Goal: Task Accomplishment & Management: Manage account settings

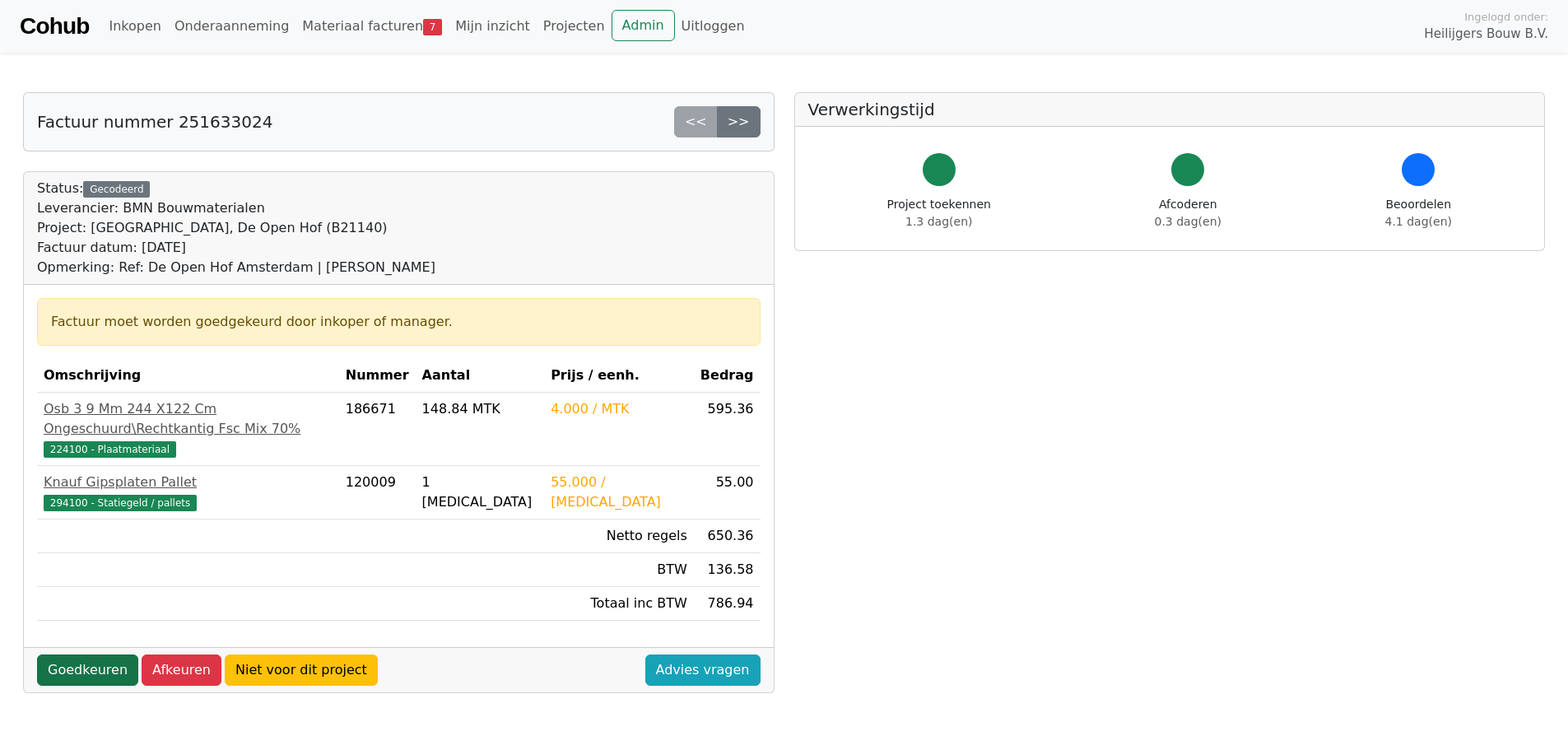
click at [86, 654] on link "Goedkeuren" at bounding box center [87, 670] width 101 height 31
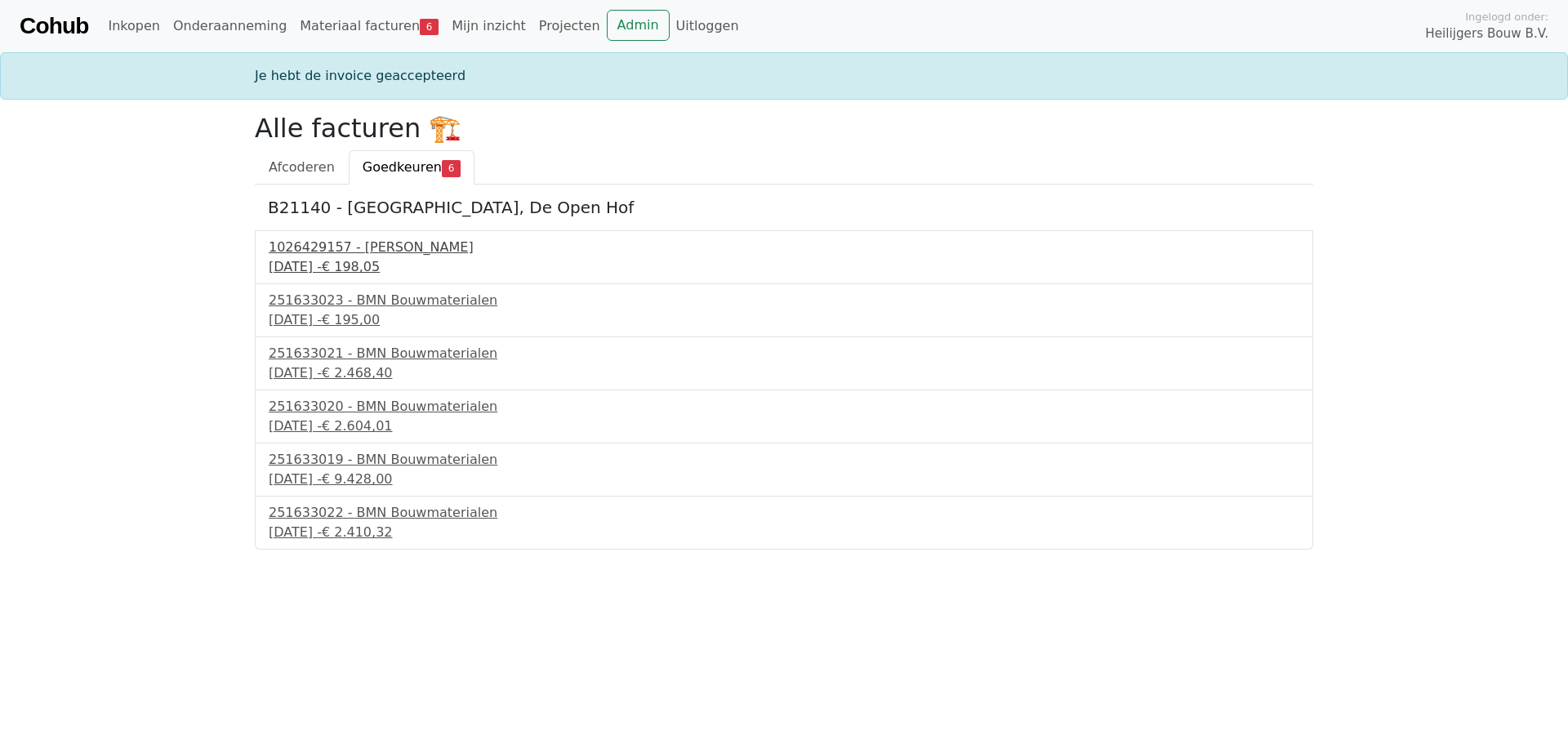
click at [369, 256] on div "1026429157 - Boels Verhuur" at bounding box center [784, 247] width 1031 height 20
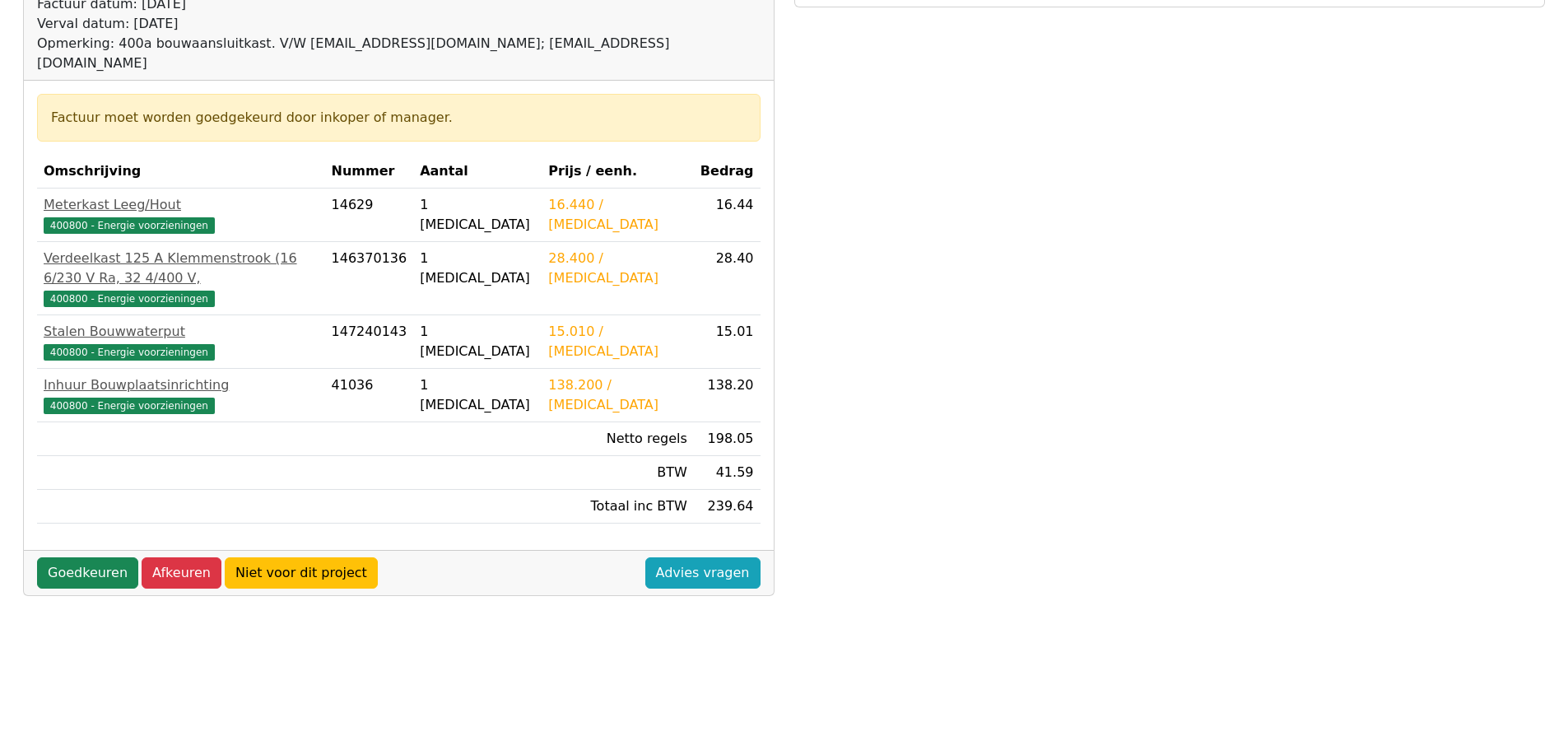
scroll to position [329, 0]
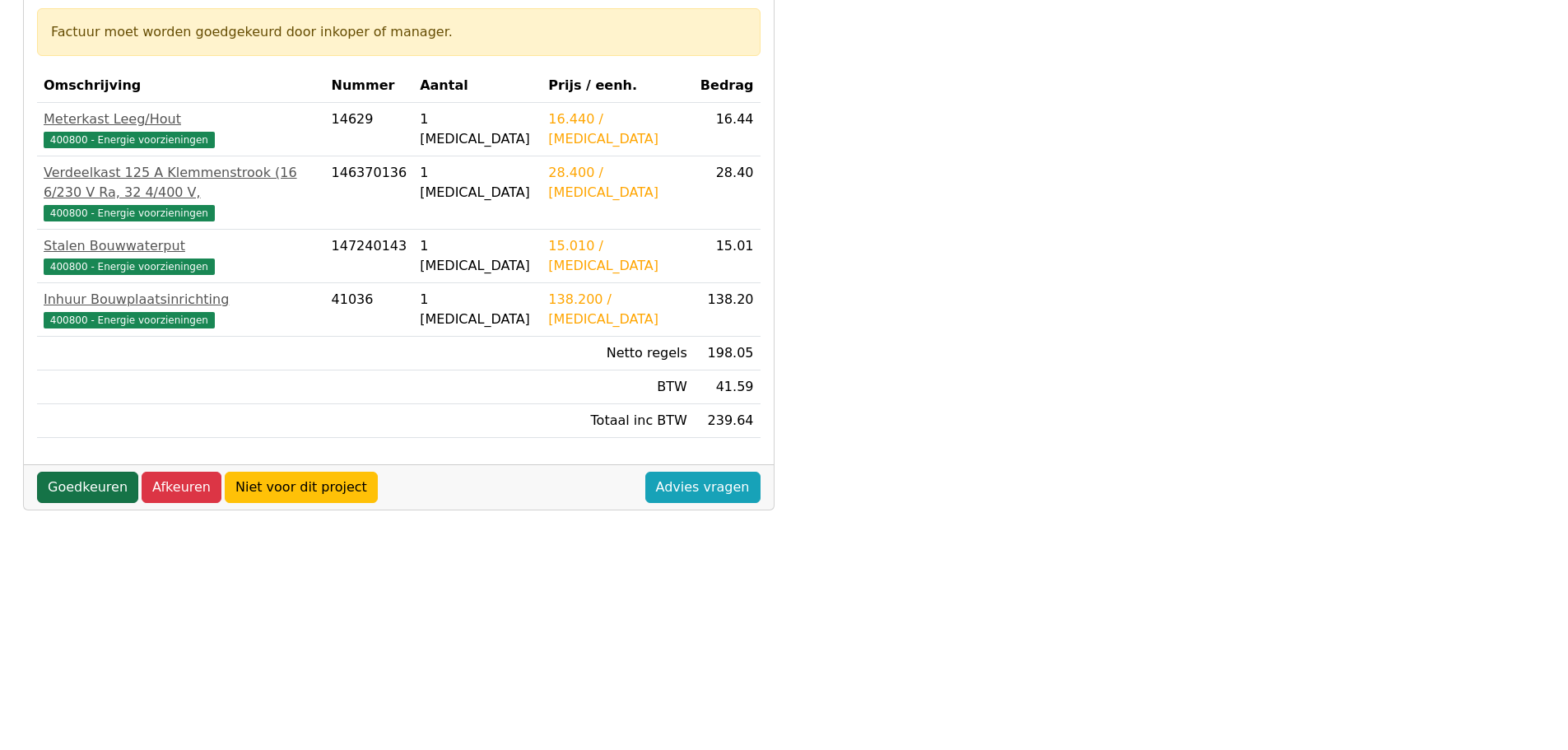
click at [64, 472] on link "Goedkeuren" at bounding box center [87, 487] width 101 height 31
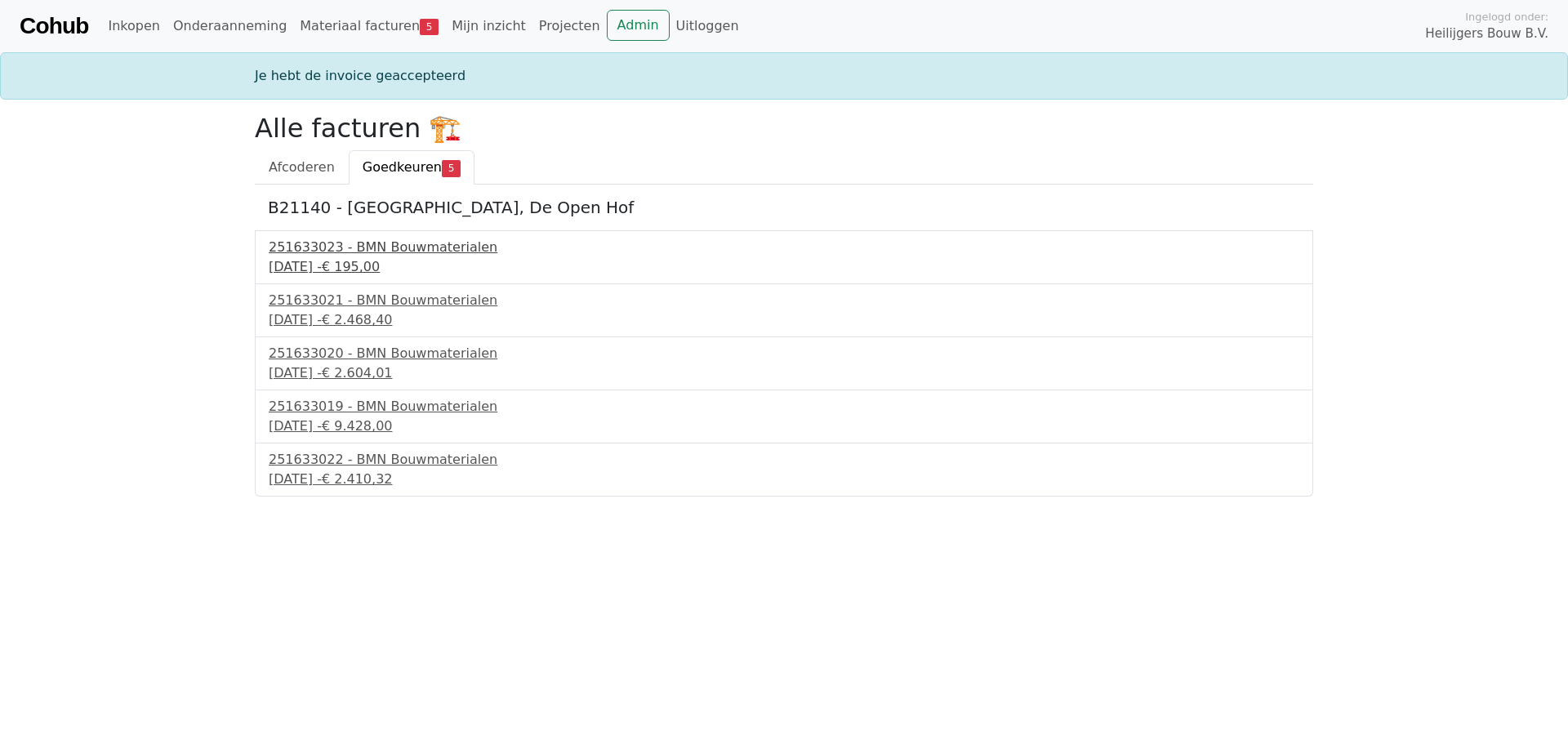
click at [372, 253] on div "251633023 - BMN Bouwmaterialen" at bounding box center [784, 247] width 1031 height 20
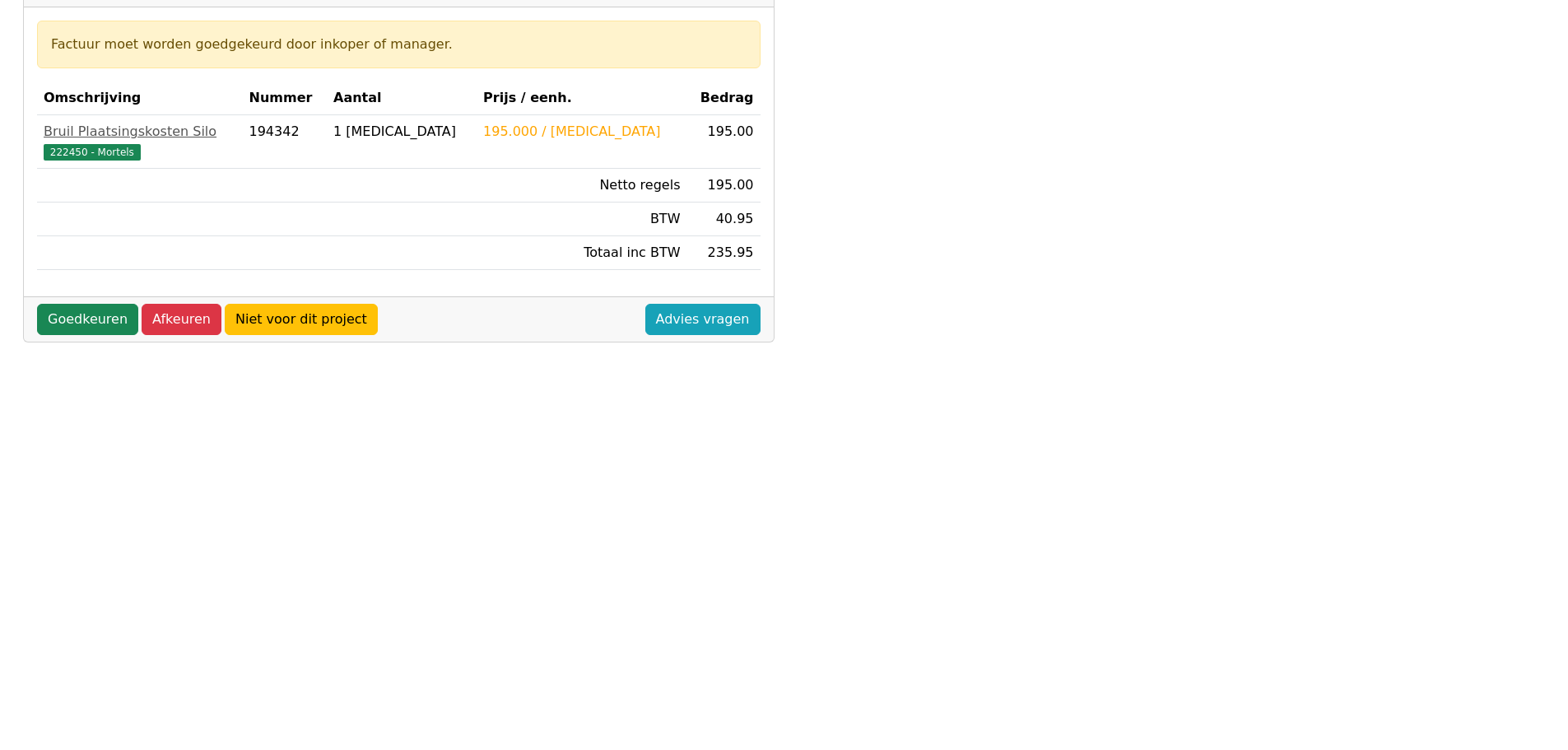
scroll to position [329, 0]
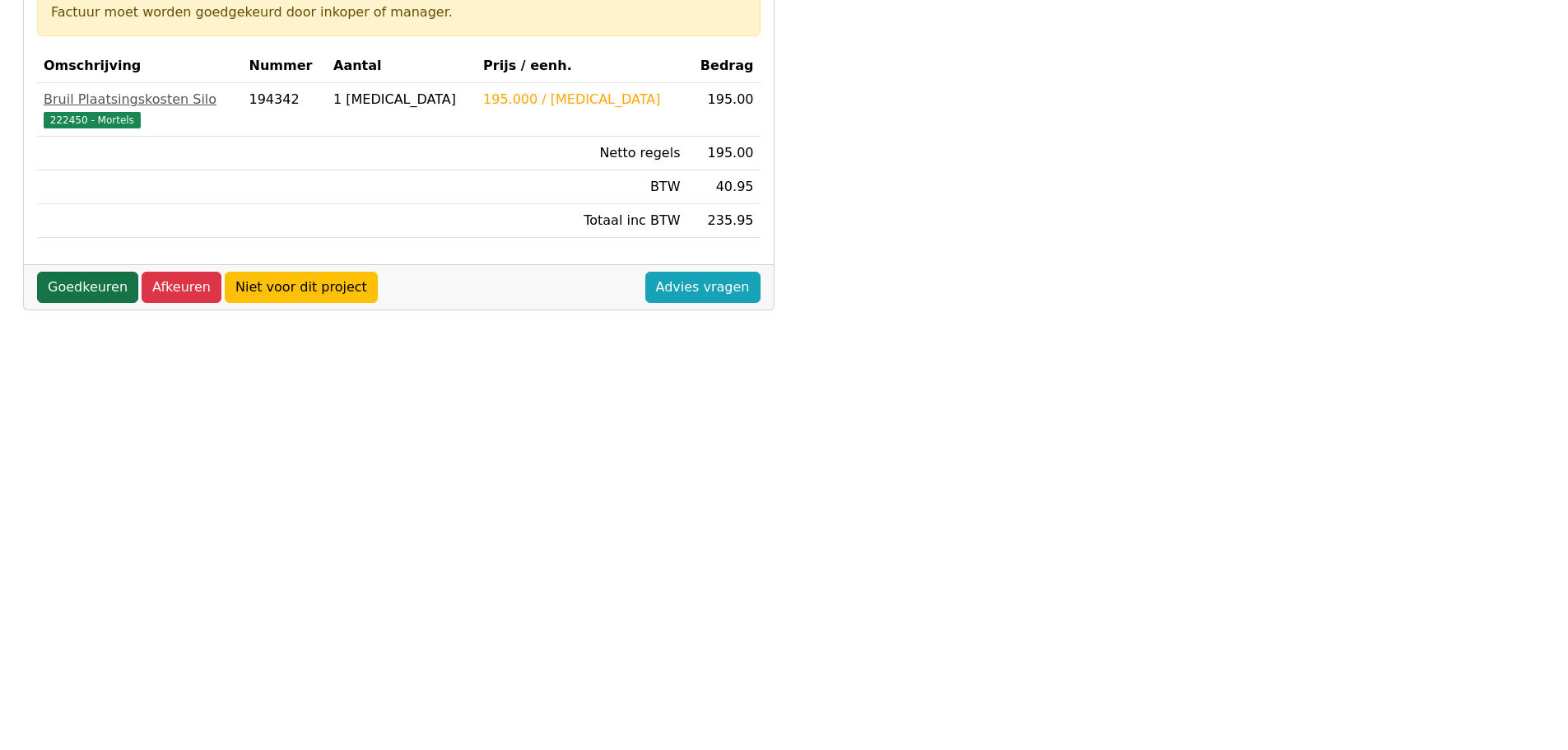
click at [86, 291] on link "Goedkeuren" at bounding box center [87, 287] width 101 height 31
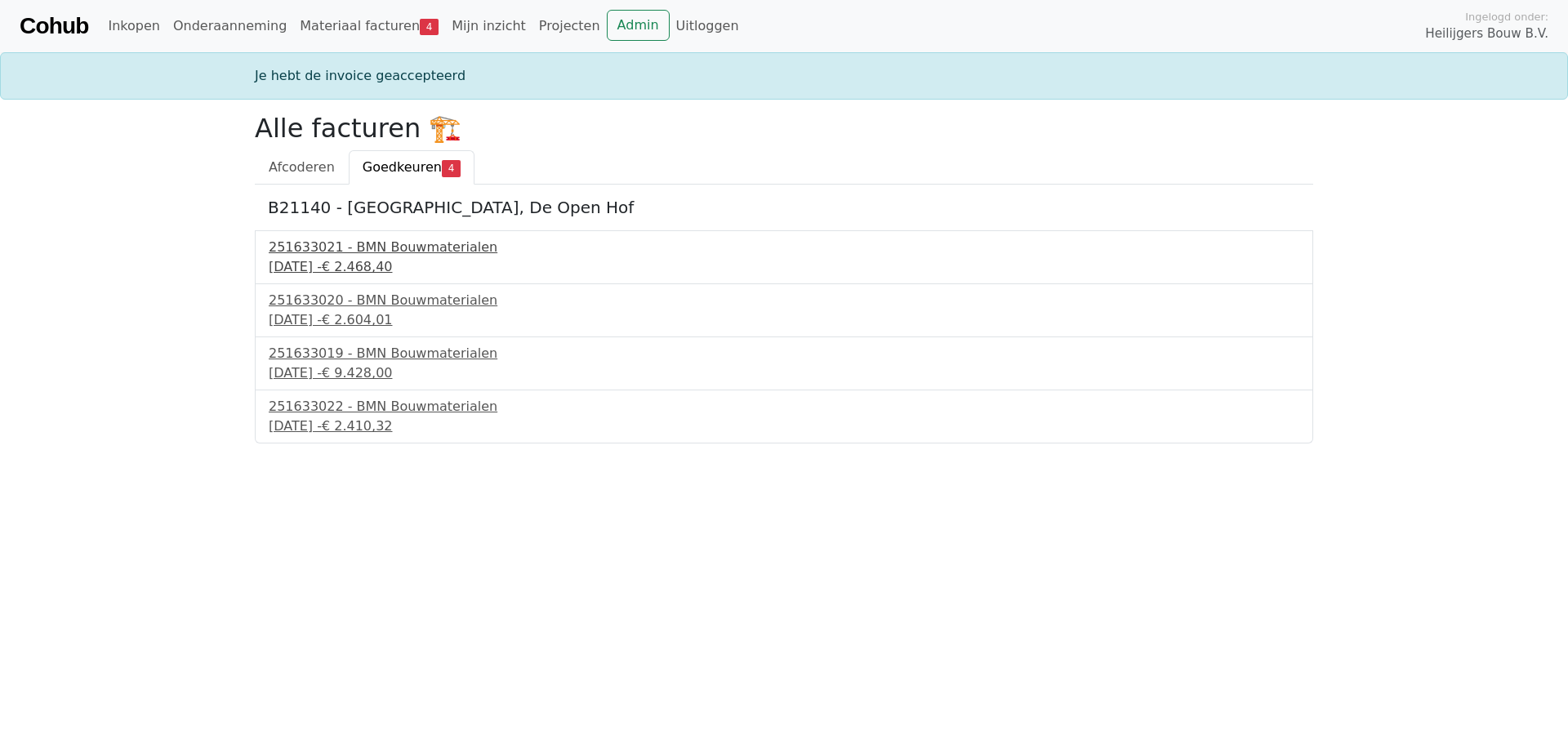
click at [393, 255] on div "251633021 - BMN Bouwmaterialen" at bounding box center [784, 247] width 1031 height 20
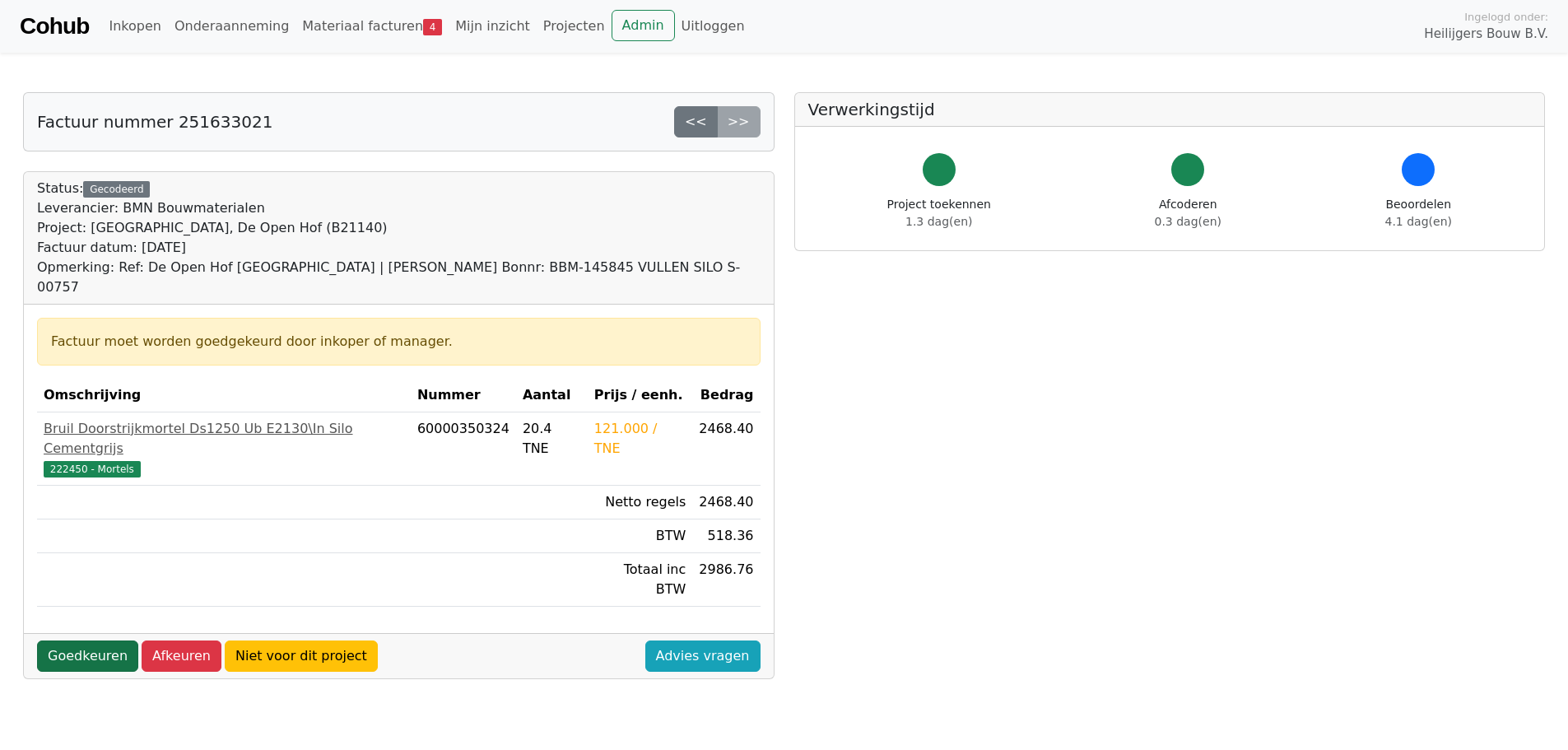
click at [77, 640] on link "Goedkeuren" at bounding box center [87, 655] width 101 height 31
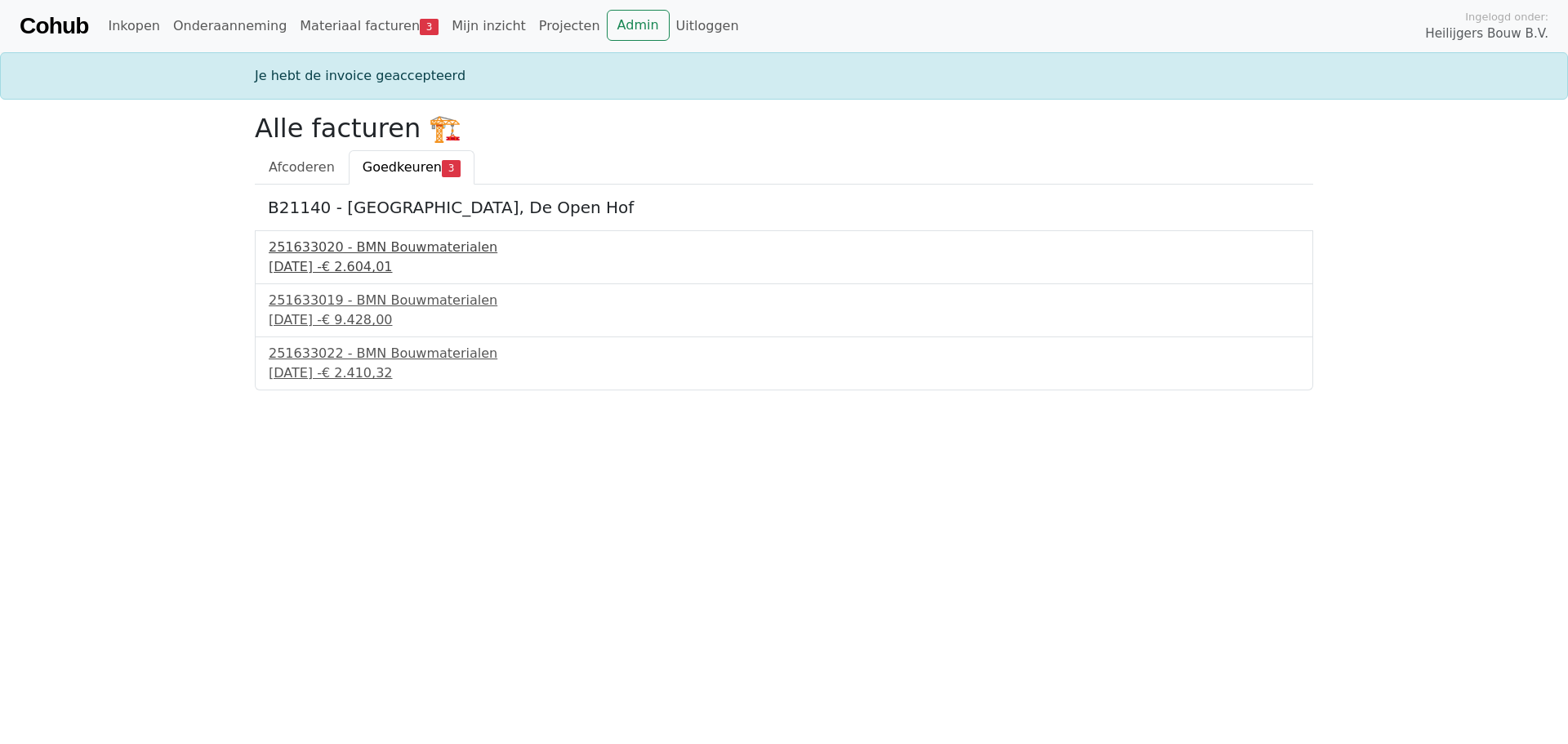
click at [315, 249] on div "251633020 - BMN Bouwmaterialen" at bounding box center [784, 247] width 1031 height 20
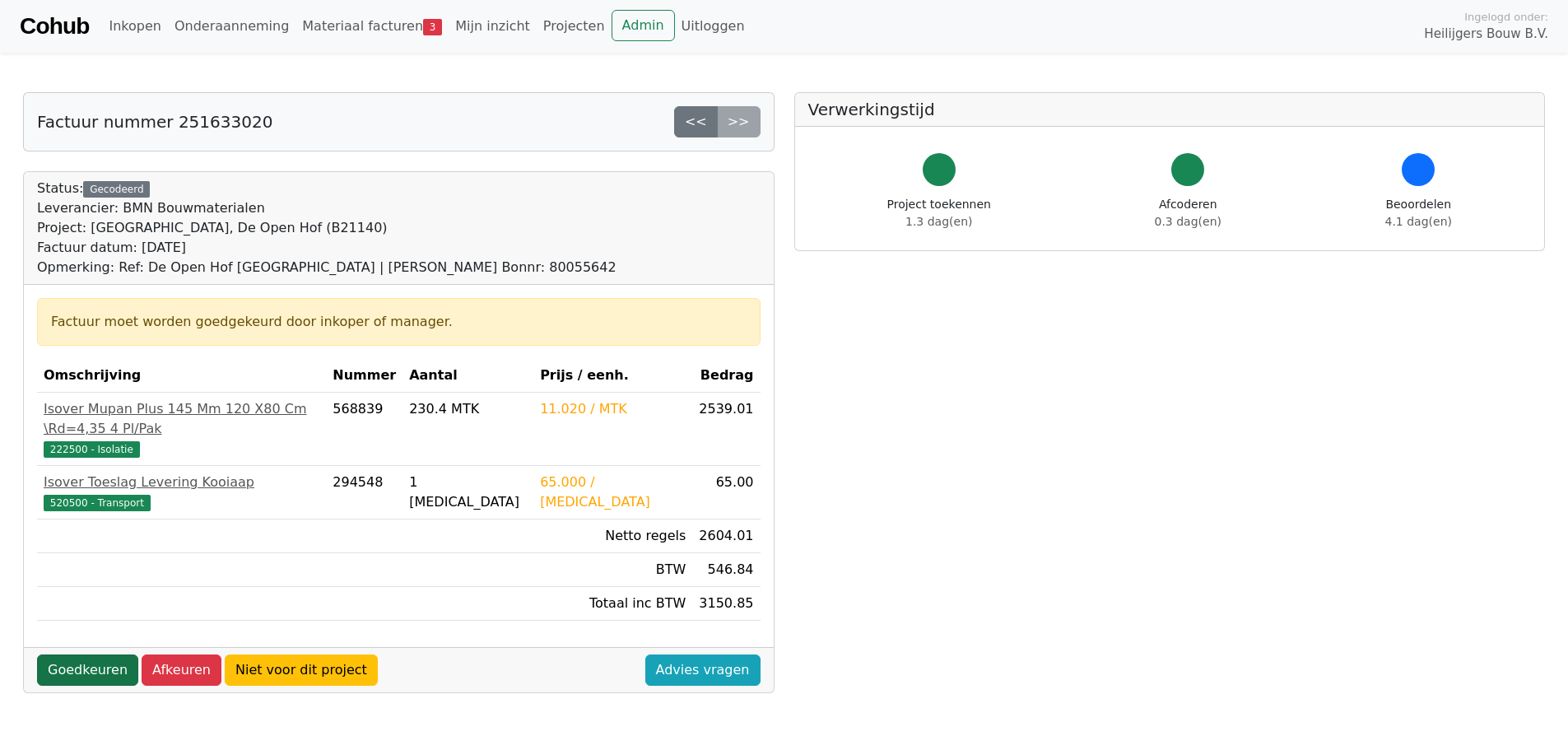
click at [88, 654] on link "Goedkeuren" at bounding box center [87, 670] width 101 height 31
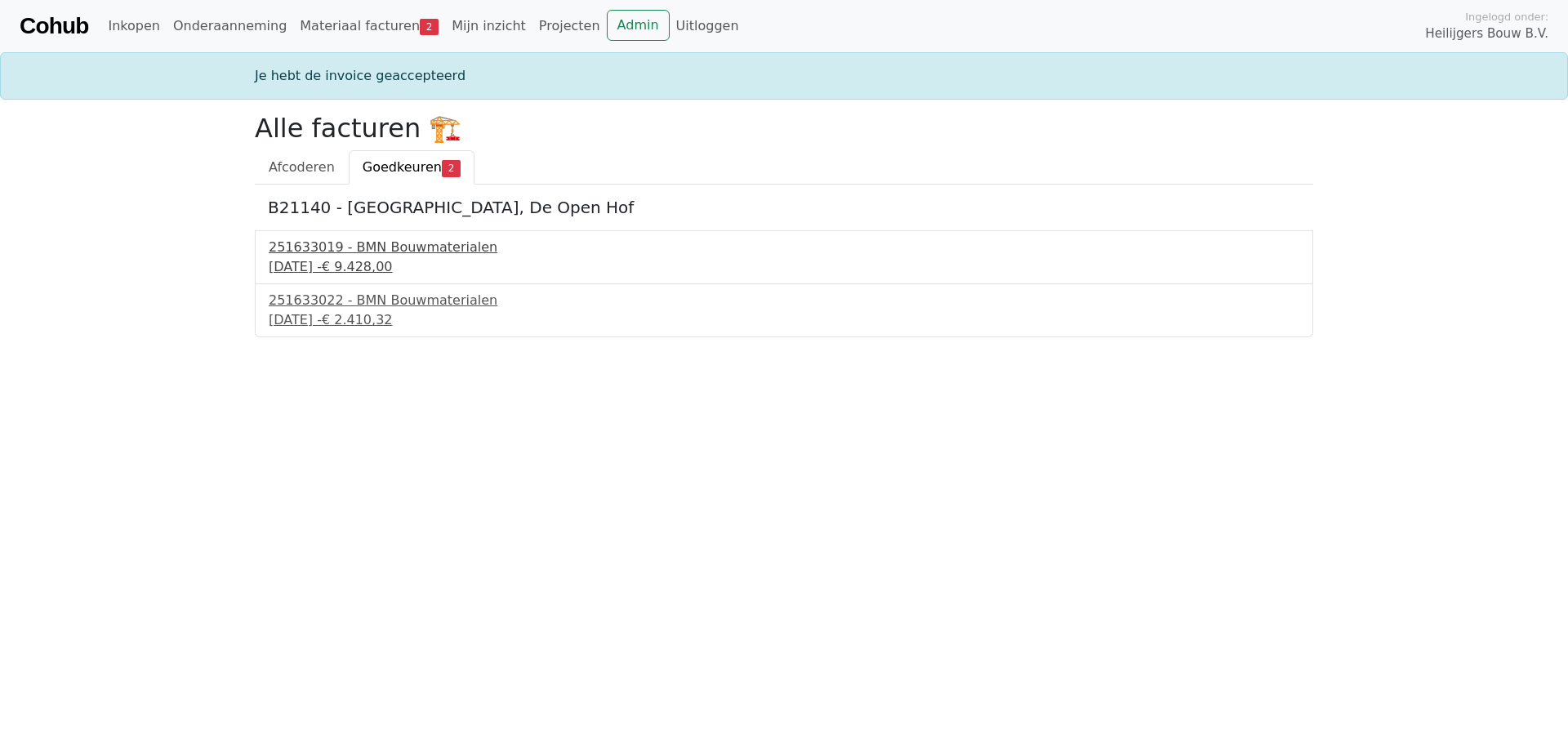
click at [388, 252] on div "251633019 - BMN Bouwmaterialen" at bounding box center [784, 247] width 1031 height 20
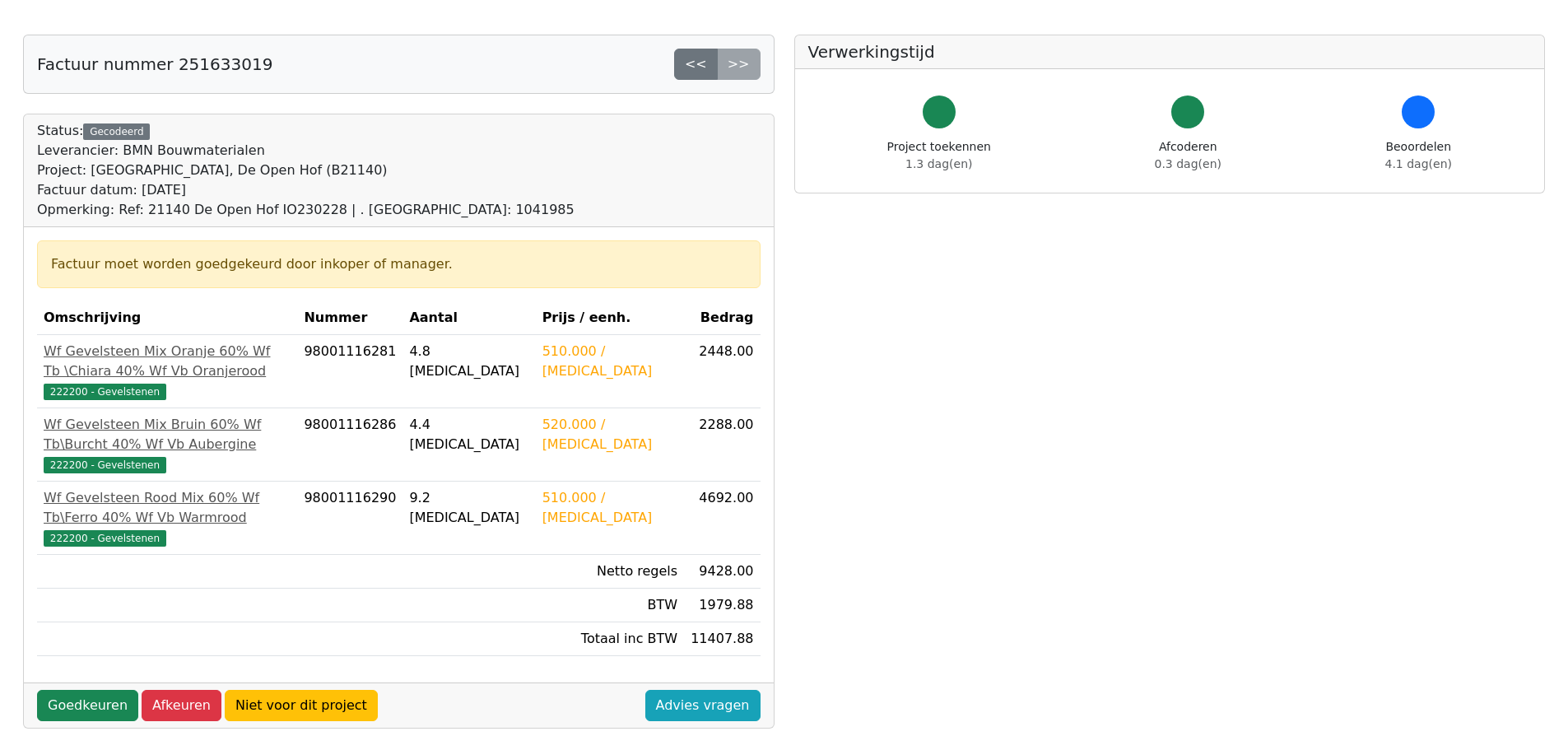
scroll to position [82, 0]
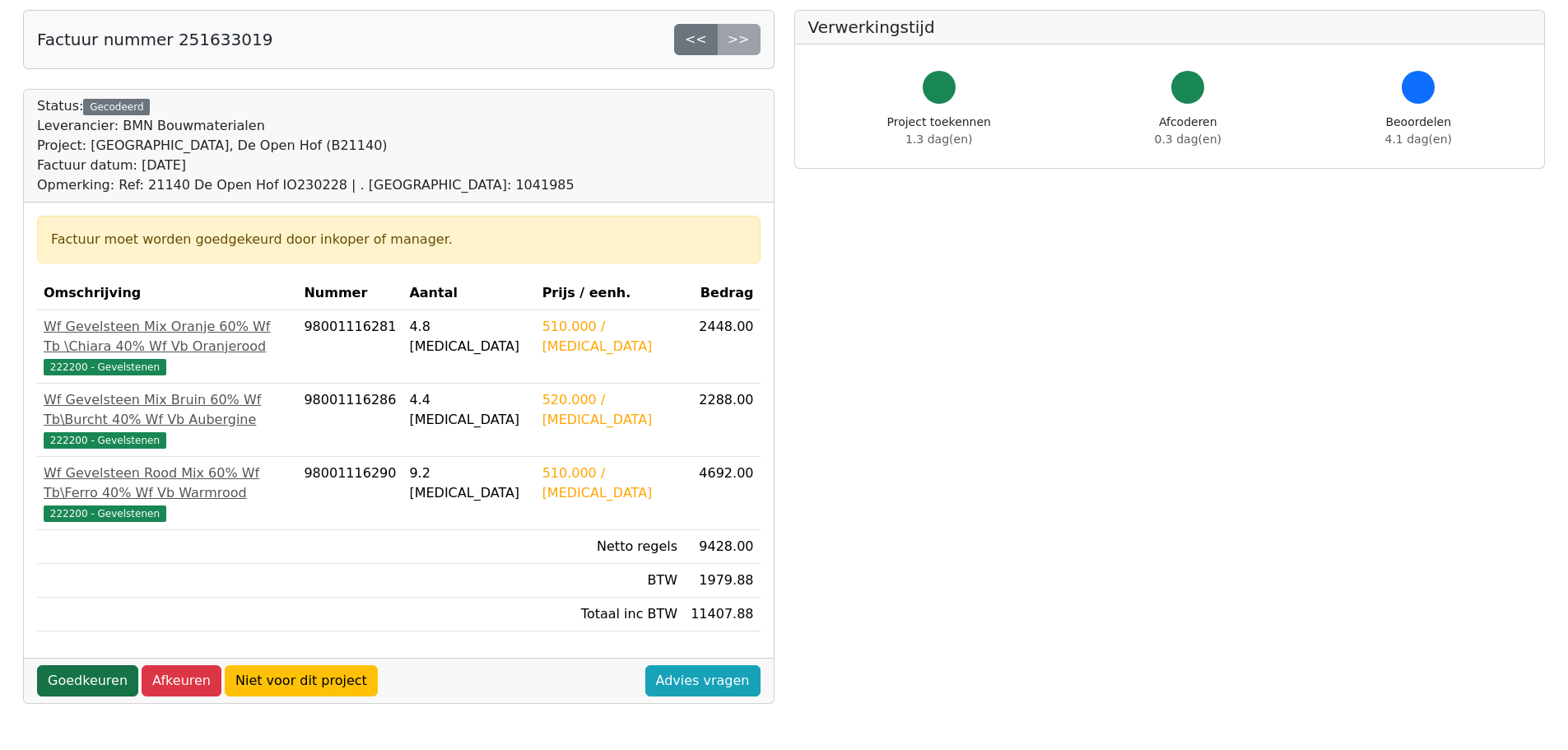
click at [66, 665] on link "Goedkeuren" at bounding box center [87, 680] width 101 height 31
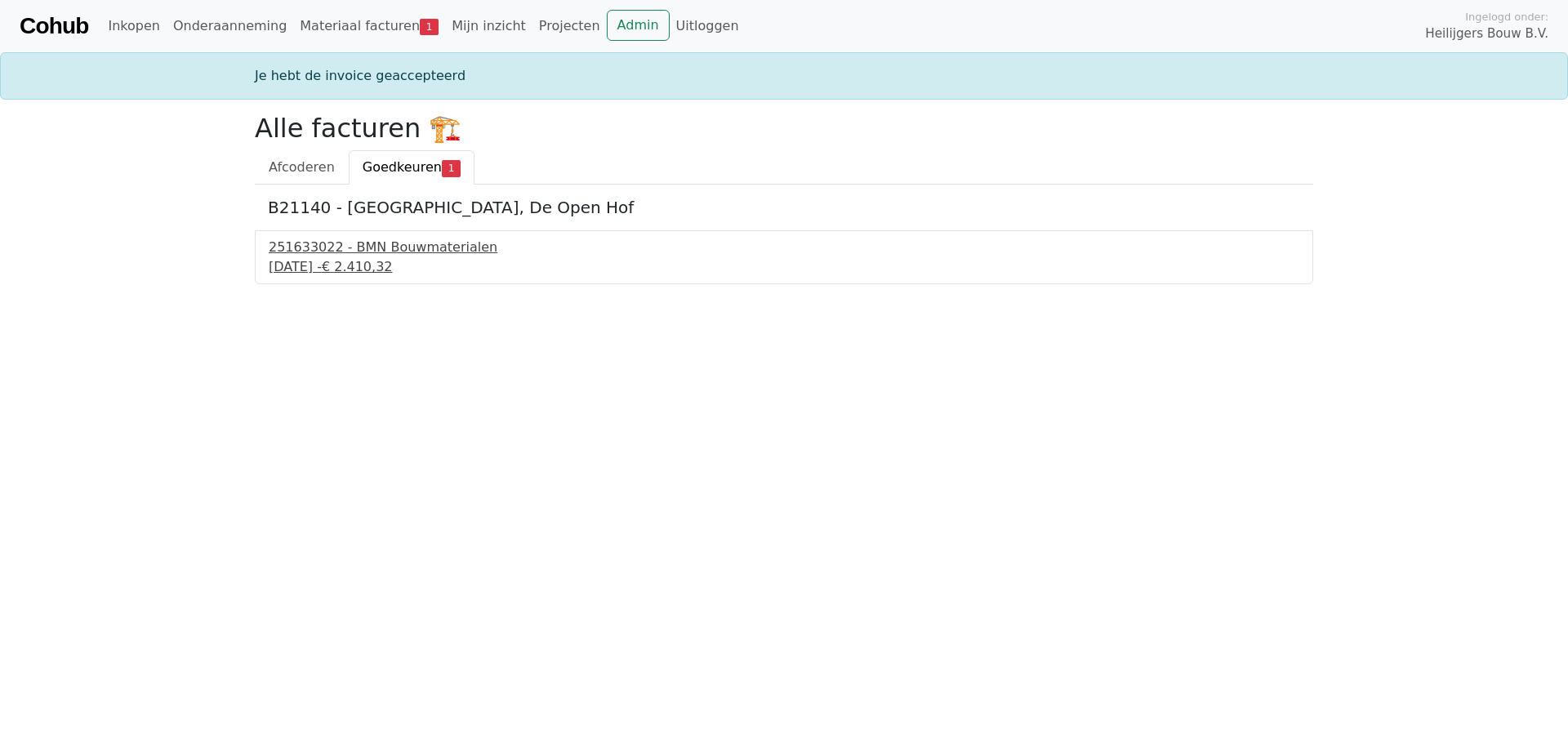
click at [354, 261] on div "[DATE] - € 2.410,32" at bounding box center [784, 266] width 1031 height 20
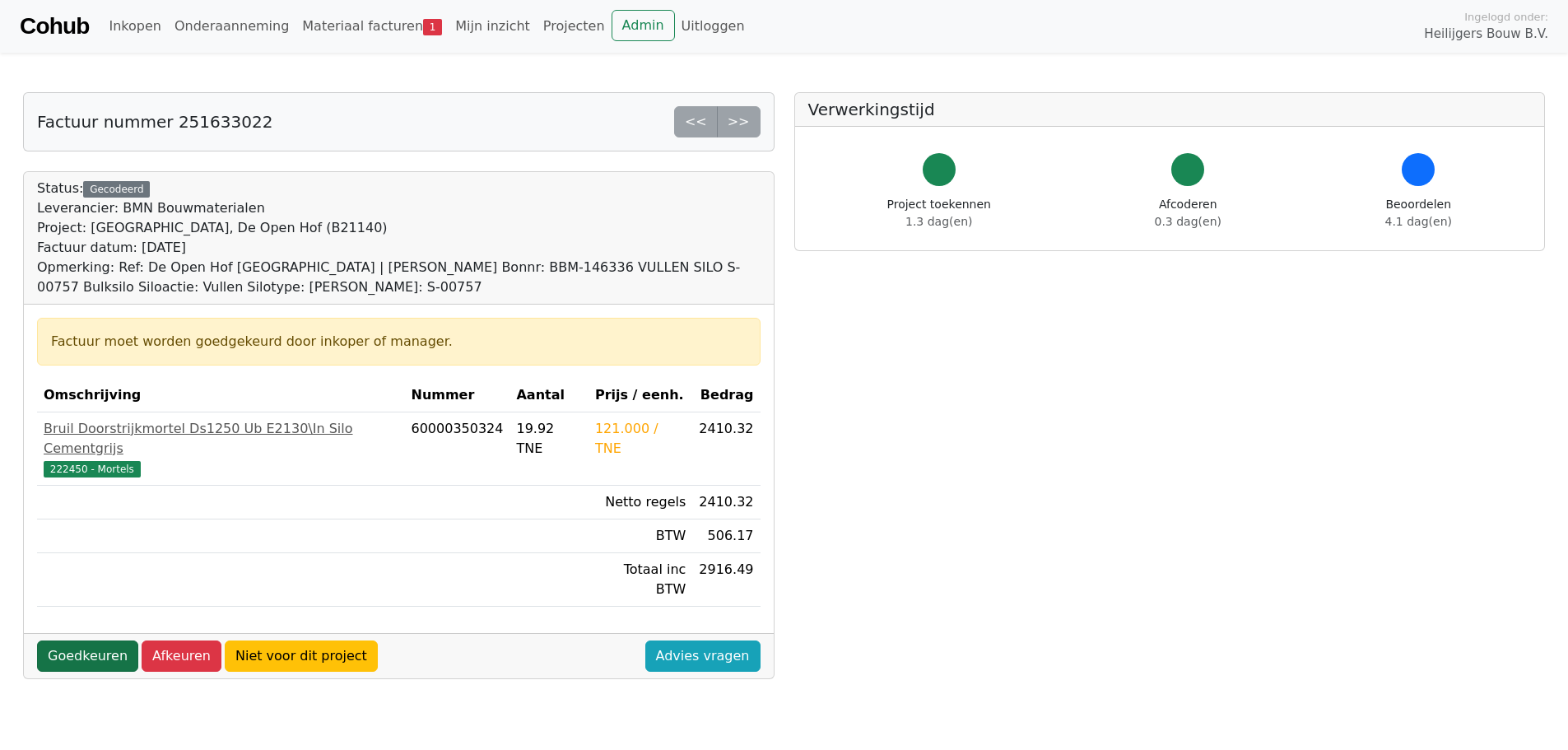
click at [84, 640] on link "Goedkeuren" at bounding box center [87, 655] width 101 height 31
